Goal: Complete application form

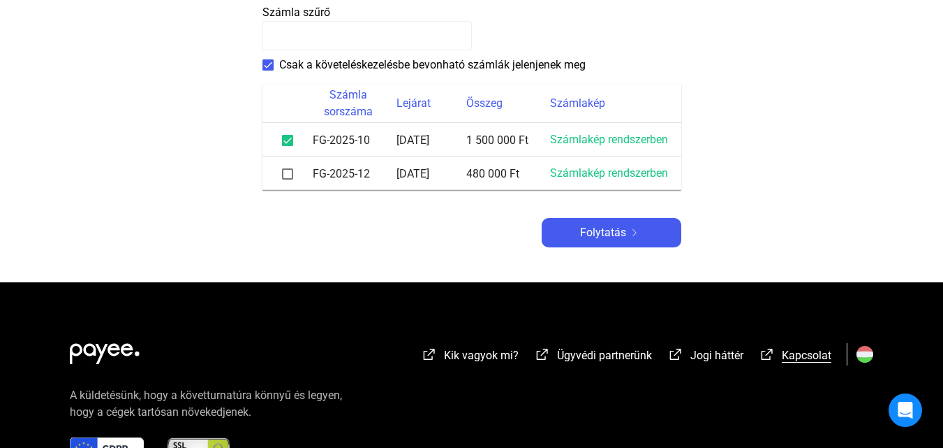
scroll to position [349, 0]
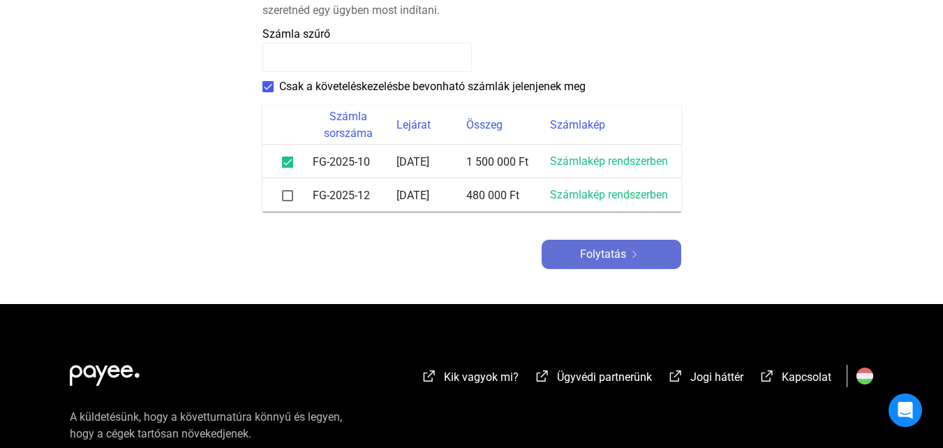
click at [605, 249] on font "Folytatás" at bounding box center [603, 253] width 46 height 13
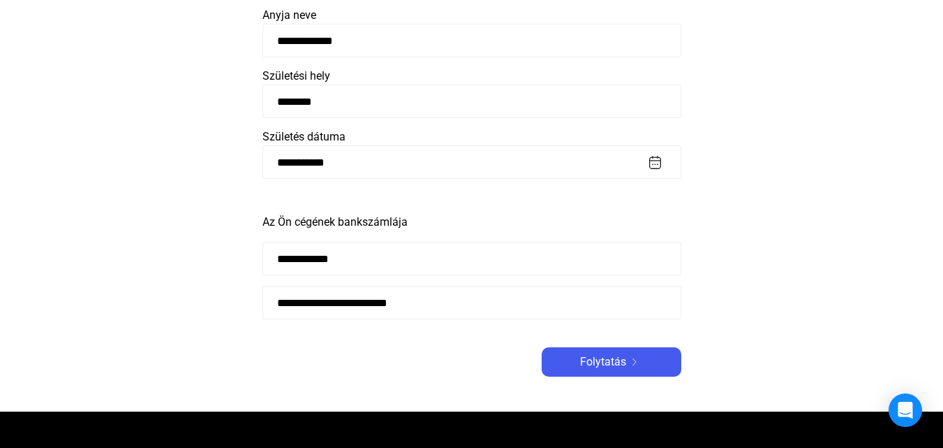
scroll to position [279, 0]
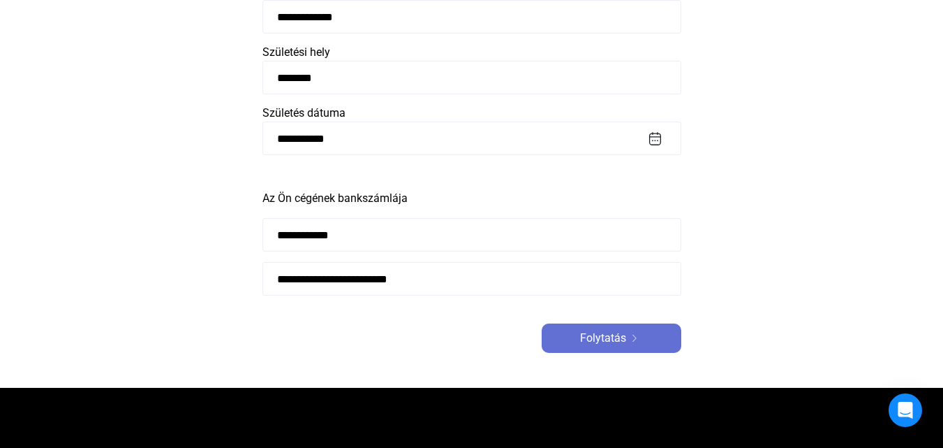
click at [589, 337] on font "Folytatás" at bounding box center [603, 337] width 46 height 13
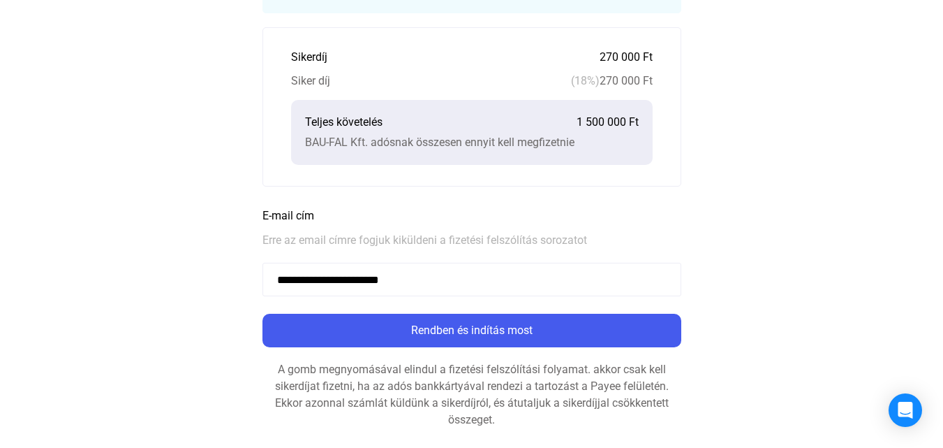
scroll to position [489, 0]
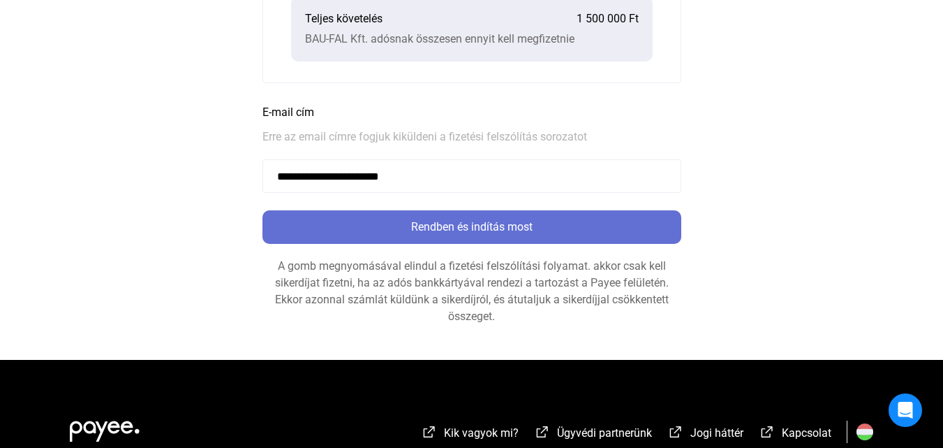
click at [457, 222] on font "Rendben és indítás most" at bounding box center [471, 226] width 121 height 13
